Goal: Information Seeking & Learning: Find specific fact

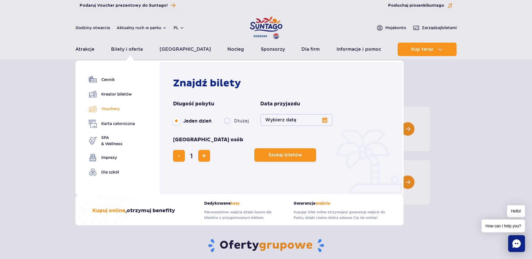
click at [105, 110] on link "Vouchery" at bounding box center [112, 109] width 46 height 8
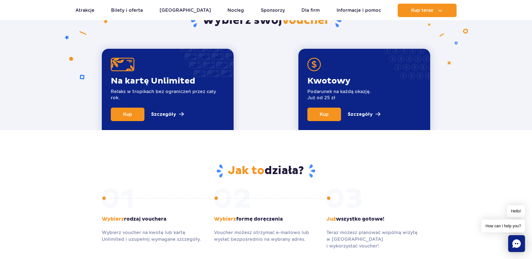
scroll to position [224, 0]
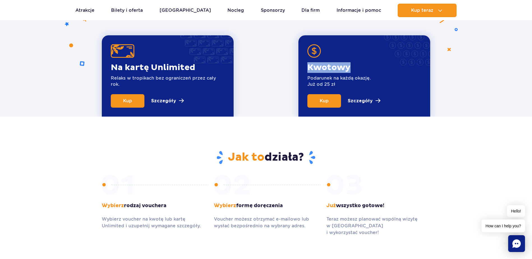
drag, startPoint x: 321, startPoint y: 62, endPoint x: 388, endPoint y: 73, distance: 68.4
click at [388, 73] on div "Kwotowy Podarunek na każdą okazję. Już od 25 zł Kup Szczegóły" at bounding box center [364, 75] width 132 height 81
drag, startPoint x: 388, startPoint y: 73, endPoint x: 372, endPoint y: 84, distance: 20.2
click at [383, 82] on div "Kwotowy Podarunek na każdą okazję. Już od 25 zł Kup Szczegóły" at bounding box center [364, 75] width 132 height 81
drag, startPoint x: 332, startPoint y: 80, endPoint x: 301, endPoint y: 64, distance: 34.1
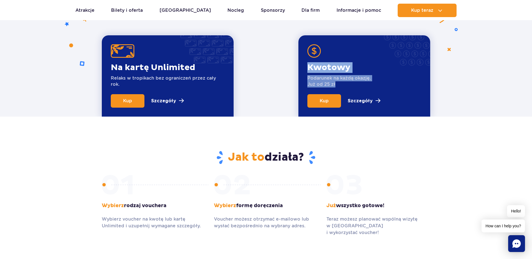
click at [301, 64] on div "Kwotowy Podarunek na każdą okazję. Już od 25 zł Kup Szczegóły" at bounding box center [364, 75] width 132 height 81
drag, startPoint x: 301, startPoint y: 64, endPoint x: 324, endPoint y: 72, distance: 23.8
click at [324, 72] on p "Kwotowy" at bounding box center [338, 67] width 63 height 11
click at [318, 65] on p "Kwotowy" at bounding box center [338, 67] width 63 height 11
click at [360, 98] on p "Szczegóły" at bounding box center [359, 101] width 25 height 7
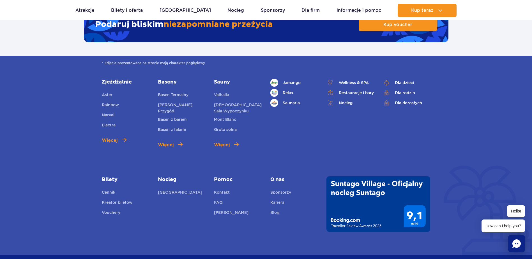
scroll to position [962, 0]
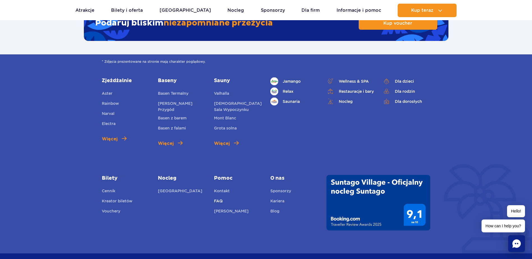
click at [214, 198] on link "FAQ" at bounding box center [218, 202] width 9 height 8
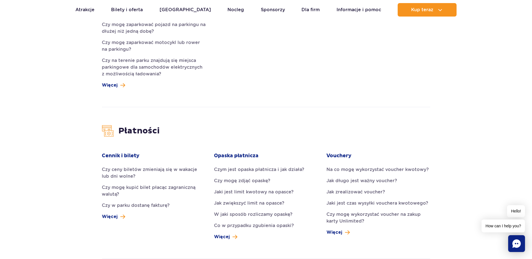
scroll to position [532, 0]
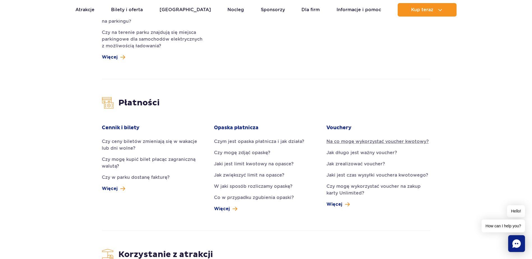
click at [405, 138] on link "Na co mogę wykorzystać voucher kwotowy?" at bounding box center [378, 141] width 104 height 7
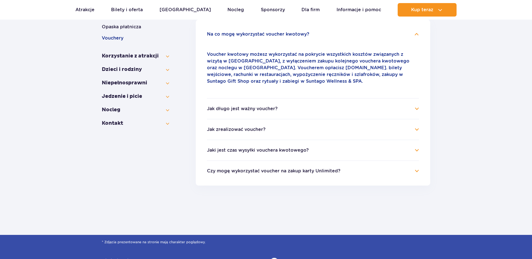
scroll to position [133, 0]
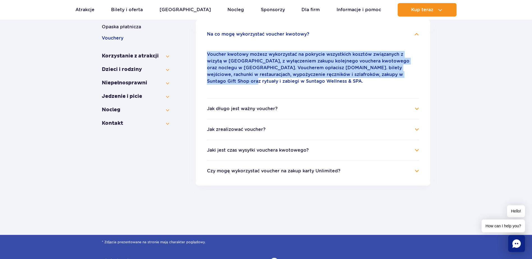
drag, startPoint x: 209, startPoint y: 52, endPoint x: 378, endPoint y: 76, distance: 171.1
click at [378, 76] on p "Voucher kwotowy możesz wykorzystać na pokrycie wszystkich kosztów związanych z …" at bounding box center [313, 68] width 212 height 34
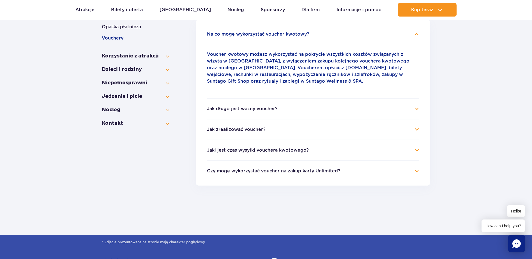
drag, startPoint x: 378, startPoint y: 76, endPoint x: 342, endPoint y: 87, distance: 38.6
click at [342, 87] on div "Voucher kwotowy możesz wykorzystać na pokrycie wszystkich kosztów związanych z …" at bounding box center [313, 67] width 212 height 47
